Goal: Communication & Community: Share content

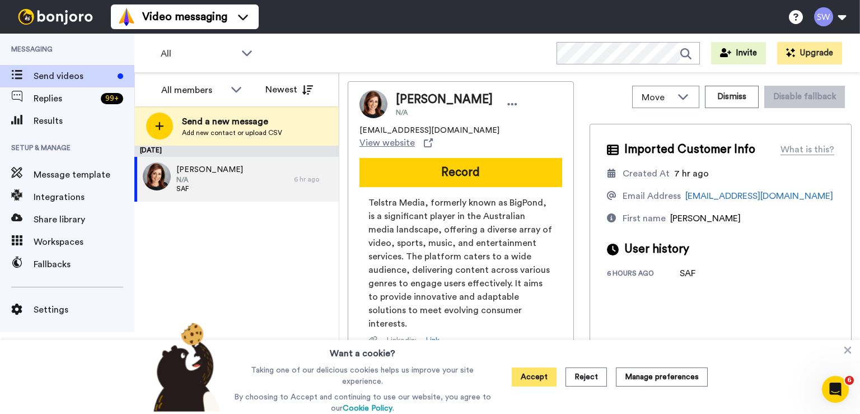
click at [537, 375] on button "Accept" at bounding box center [533, 376] width 45 height 19
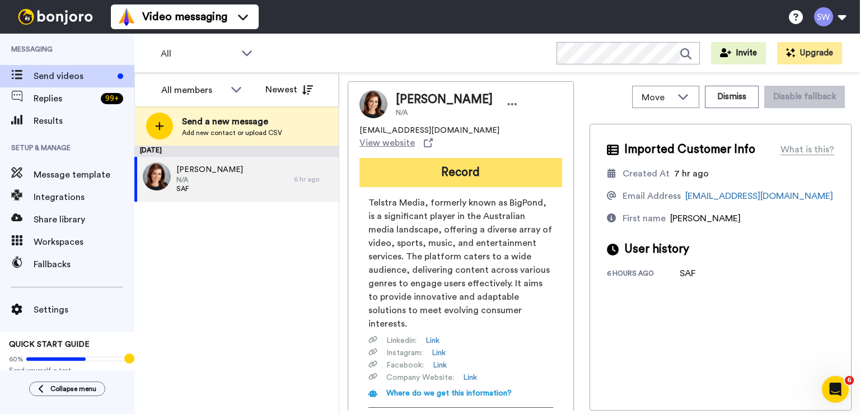
click at [461, 161] on button "Record" at bounding box center [460, 172] width 203 height 29
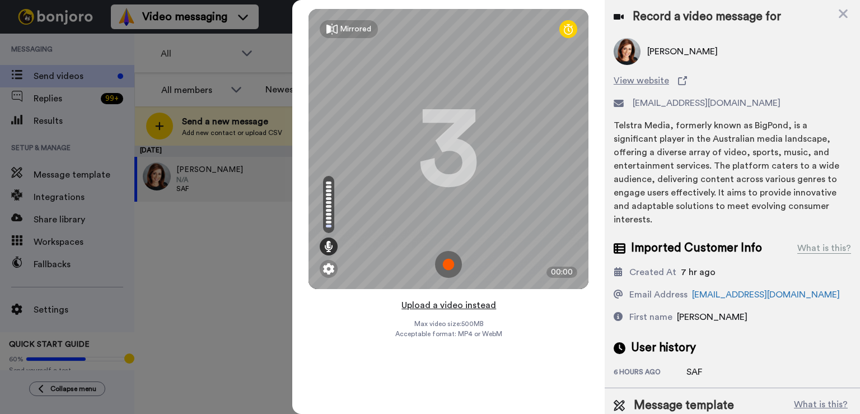
click at [433, 298] on button "Upload a video instead" at bounding box center [448, 305] width 101 height 15
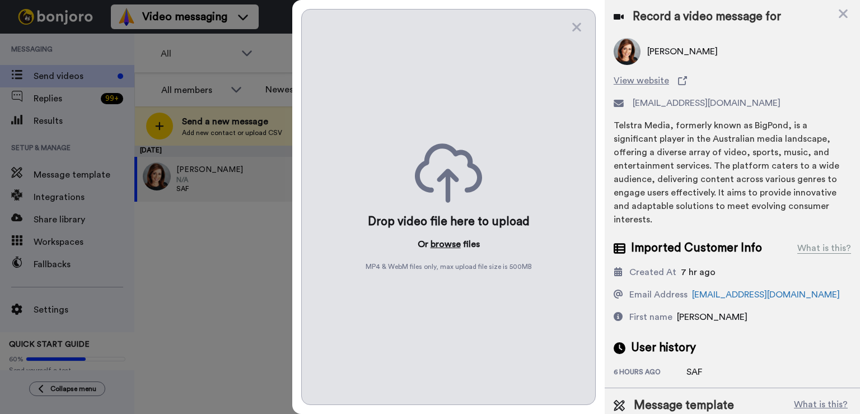
click at [445, 242] on button "browse" at bounding box center [445, 243] width 30 height 13
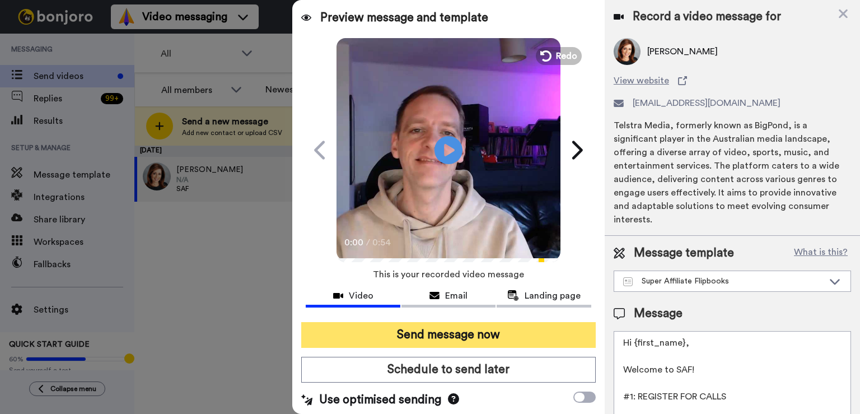
click at [441, 335] on button "Send message now" at bounding box center [448, 335] width 294 height 26
